Goal: Entertainment & Leisure: Browse casually

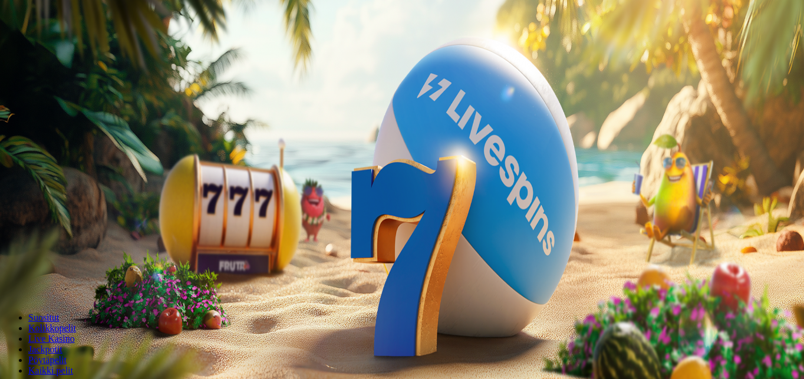
click at [87, 49] on button "Kirjaudu" at bounding box center [81, 43] width 38 height 12
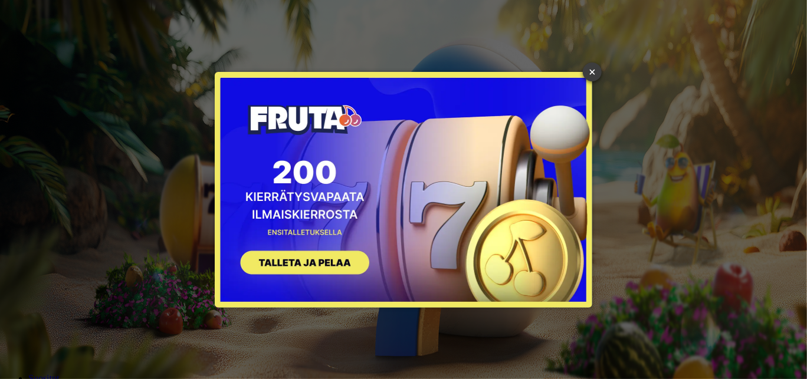
click at [594, 67] on link "×" at bounding box center [591, 71] width 19 height 19
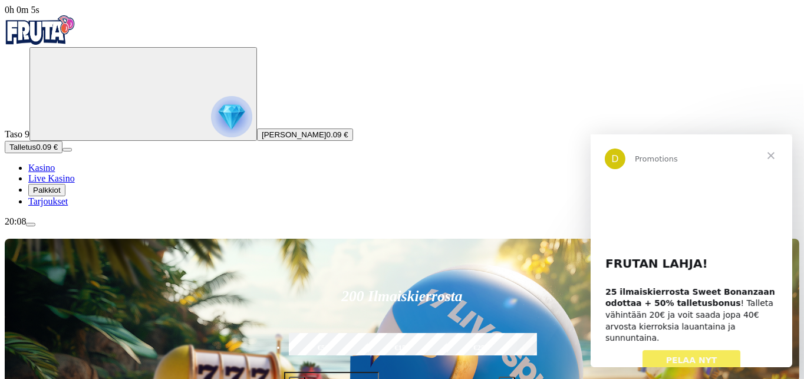
click at [61, 195] on span "Palkkiot" at bounding box center [47, 190] width 28 height 9
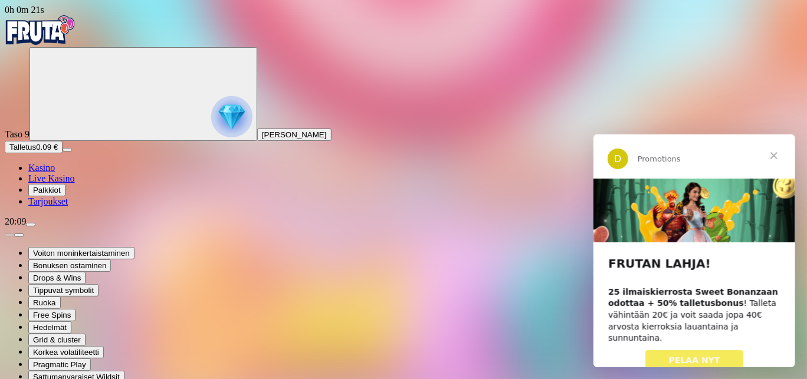
click at [775, 157] on span "Sulje" at bounding box center [773, 155] width 42 height 42
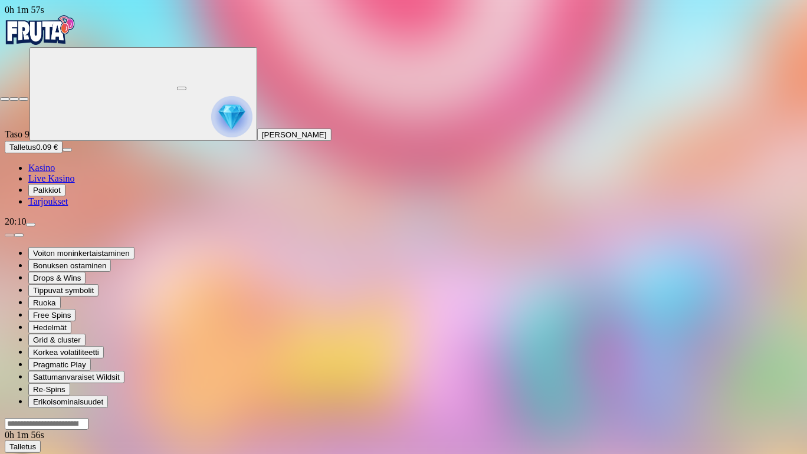
click at [5, 99] on span "close icon" at bounding box center [5, 99] width 0 height 0
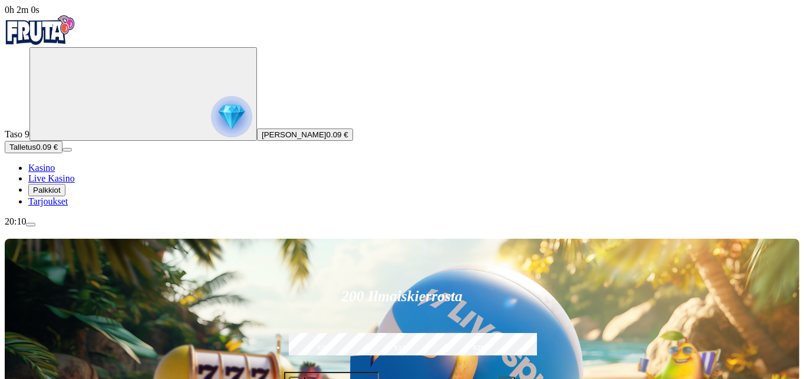
click at [61, 195] on span "Palkkiot" at bounding box center [47, 190] width 28 height 9
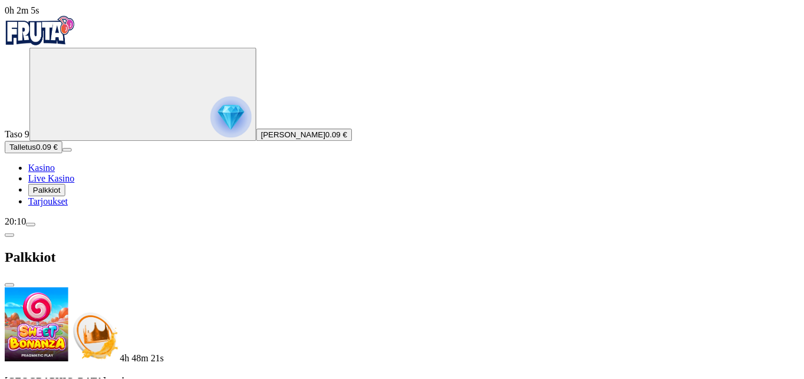
scroll to position [238, 0]
click at [55, 173] on span "Kasino" at bounding box center [41, 168] width 27 height 10
click at [52, 173] on span "Kasino" at bounding box center [41, 168] width 27 height 10
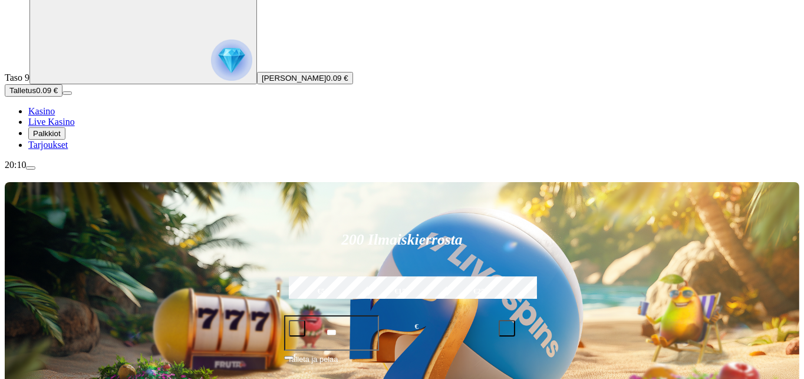
scroll to position [177, 0]
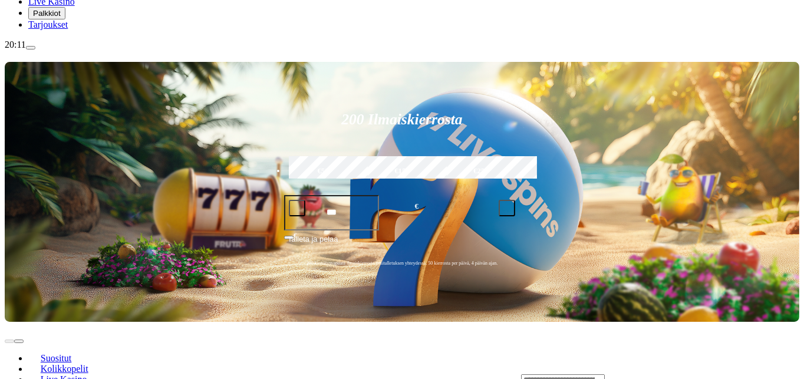
click at [93, 364] on span "Kolikkopelit" at bounding box center [64, 369] width 57 height 10
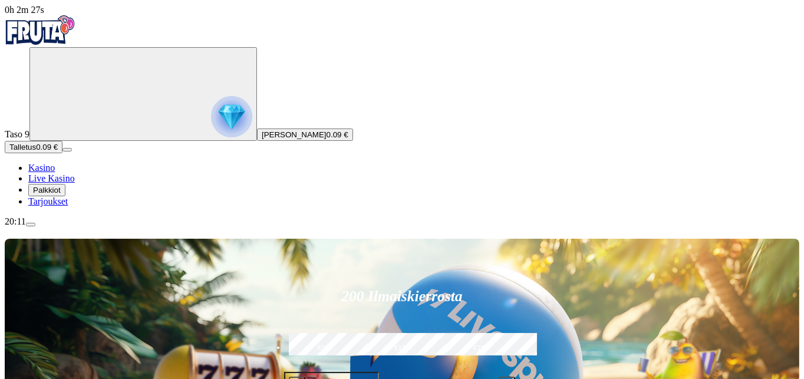
type input "********"
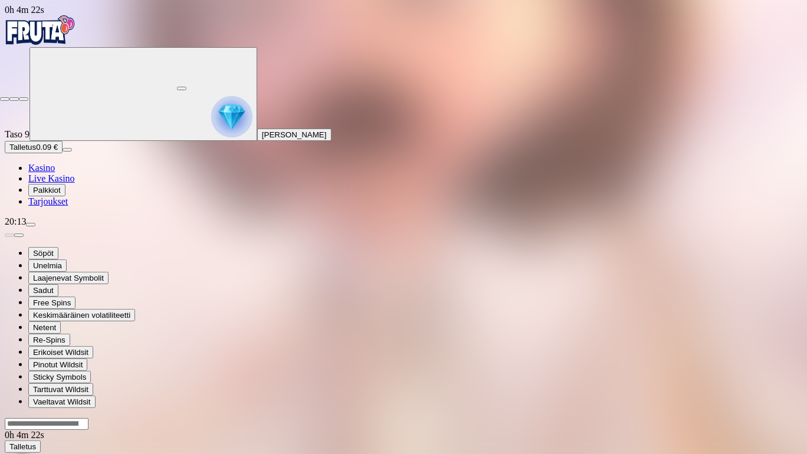
click at [5, 99] on span "close icon" at bounding box center [5, 99] width 0 height 0
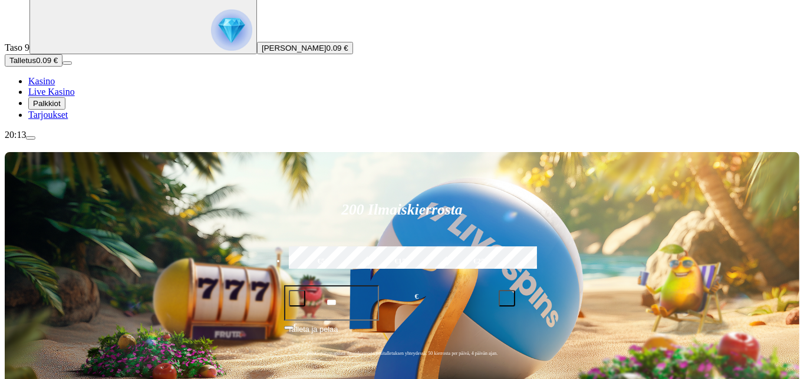
scroll to position [118, 0]
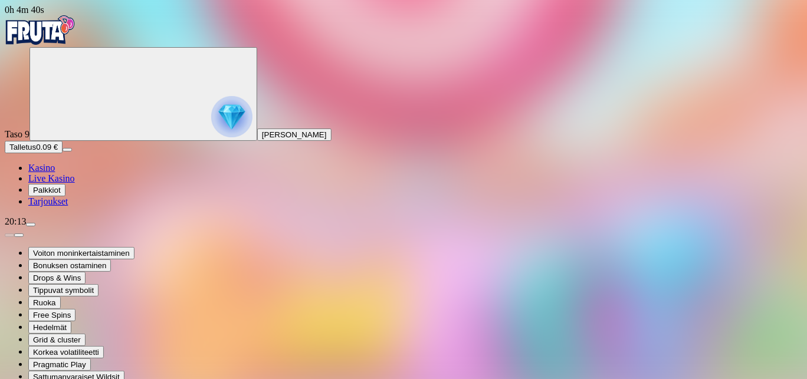
drag, startPoint x: 739, startPoint y: 57, endPoint x: 693, endPoint y: 44, distance: 47.4
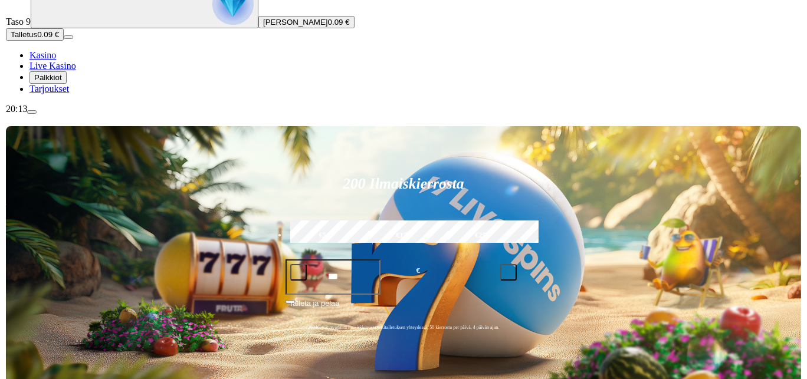
scroll to position [118, 0]
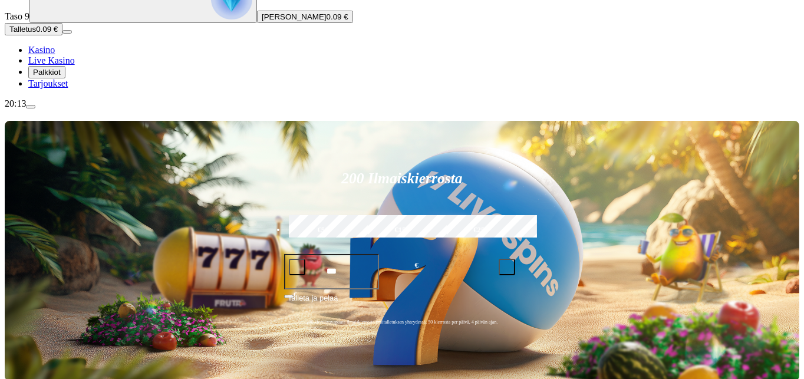
click at [61, 77] on span "Palkkiot" at bounding box center [47, 72] width 28 height 9
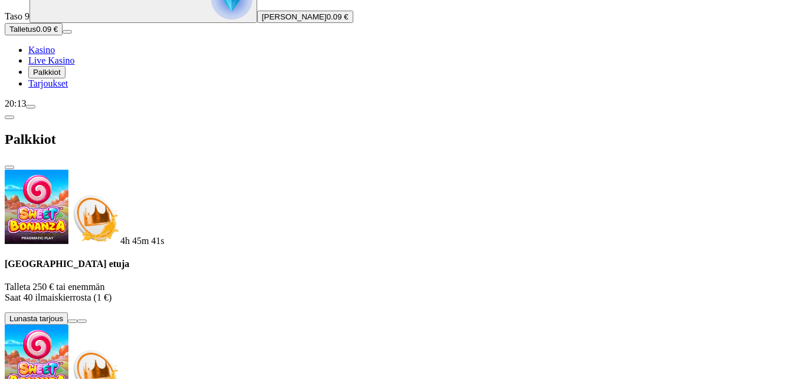
scroll to position [118, 0]
click at [31, 107] on span "menu icon" at bounding box center [31, 107] width 0 height 0
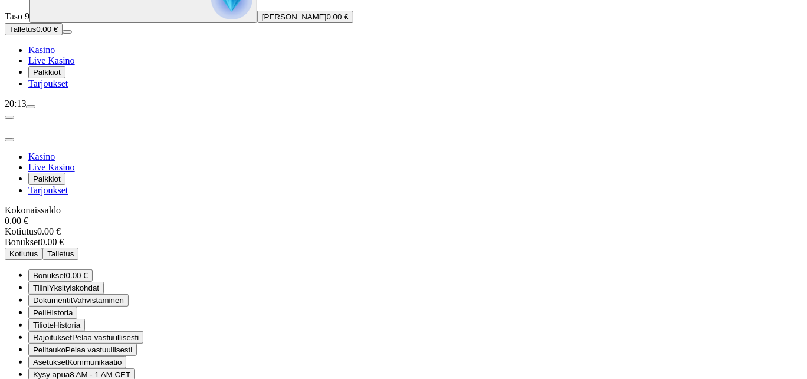
scroll to position [40, 0]
